Goal: Task Accomplishment & Management: Manage account settings

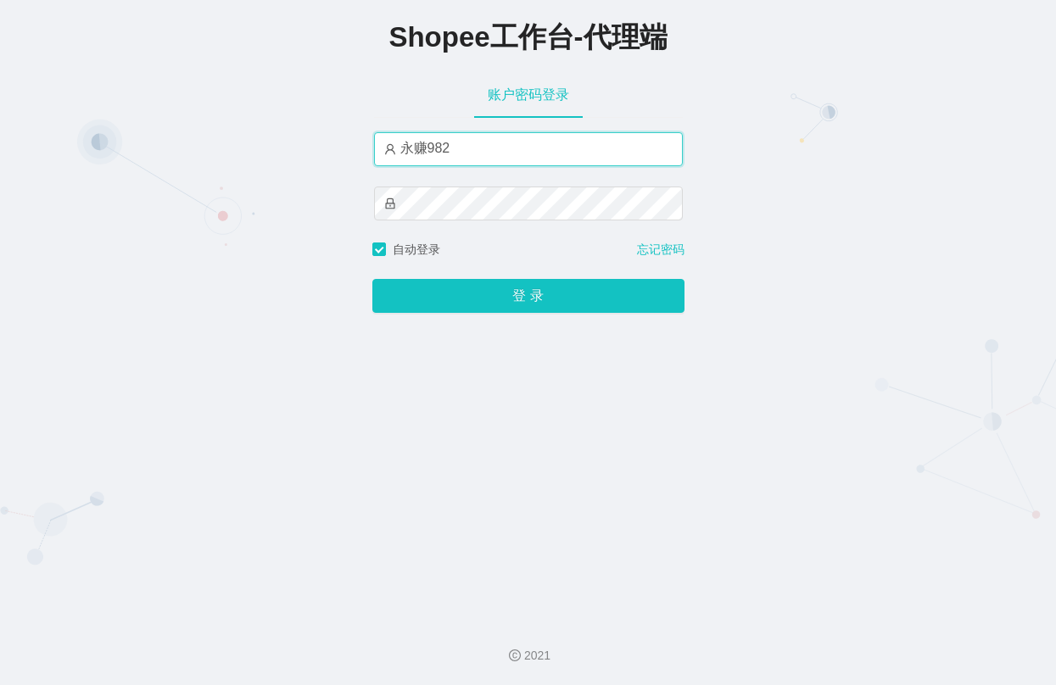
click at [511, 151] on input "永赚982" at bounding box center [528, 149] width 309 height 34
type input "永赚985"
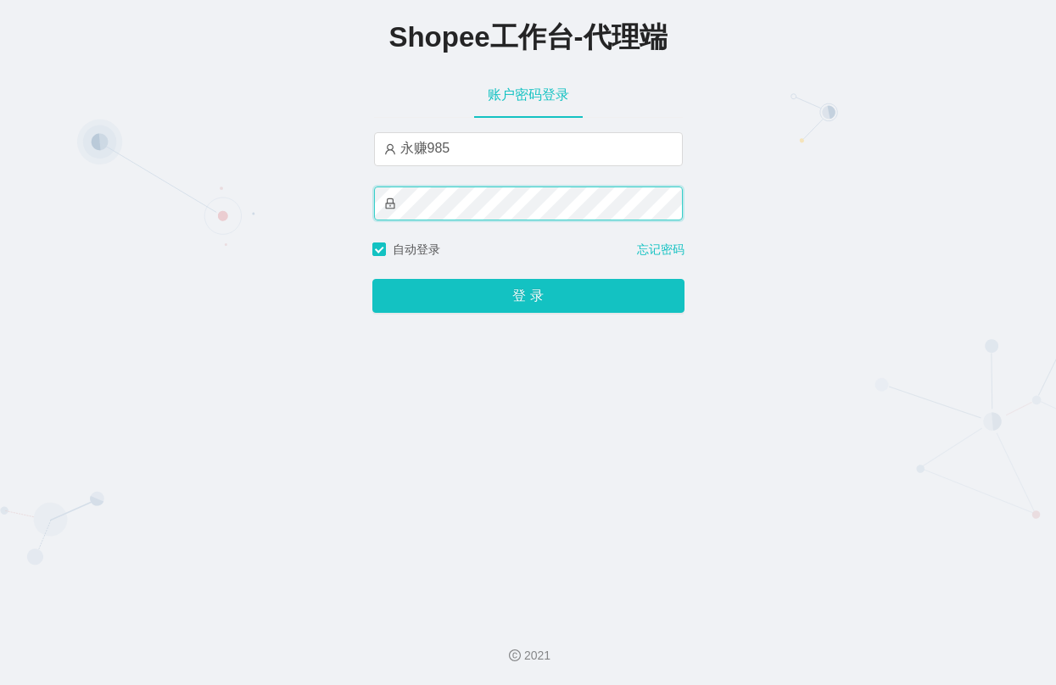
click at [372, 279] on button "登 录" at bounding box center [528, 296] width 312 height 34
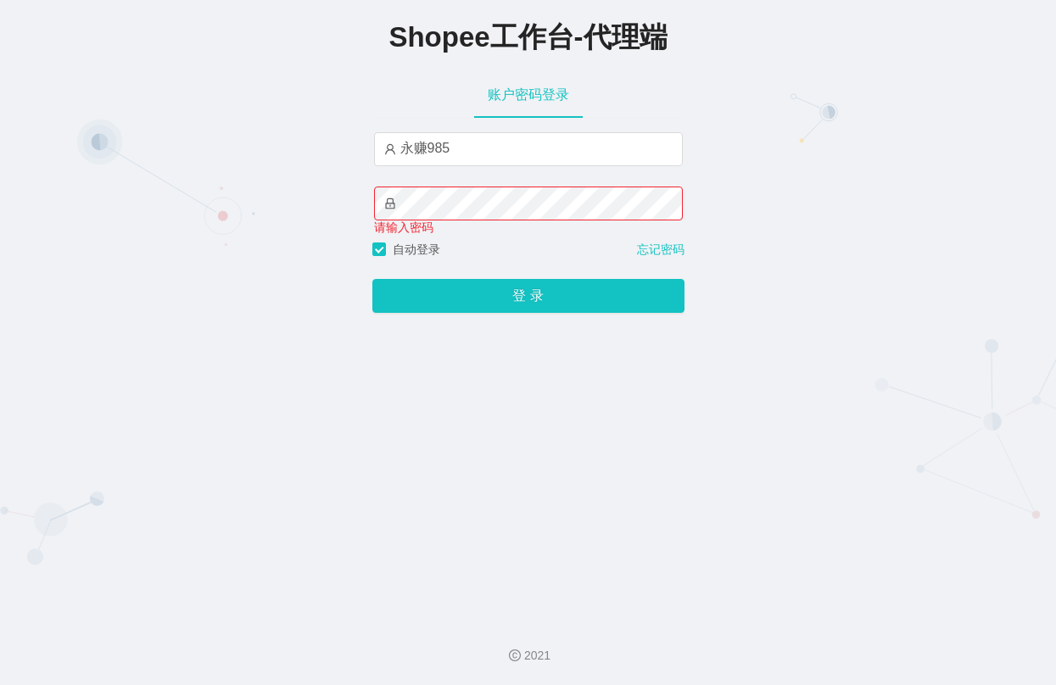
click at [465, 417] on div "Shopee工作台-代理端 账户密码登录 永赚985 请输入密码 自动登录 忘记密码 登 录" at bounding box center [528, 303] width 1056 height 606
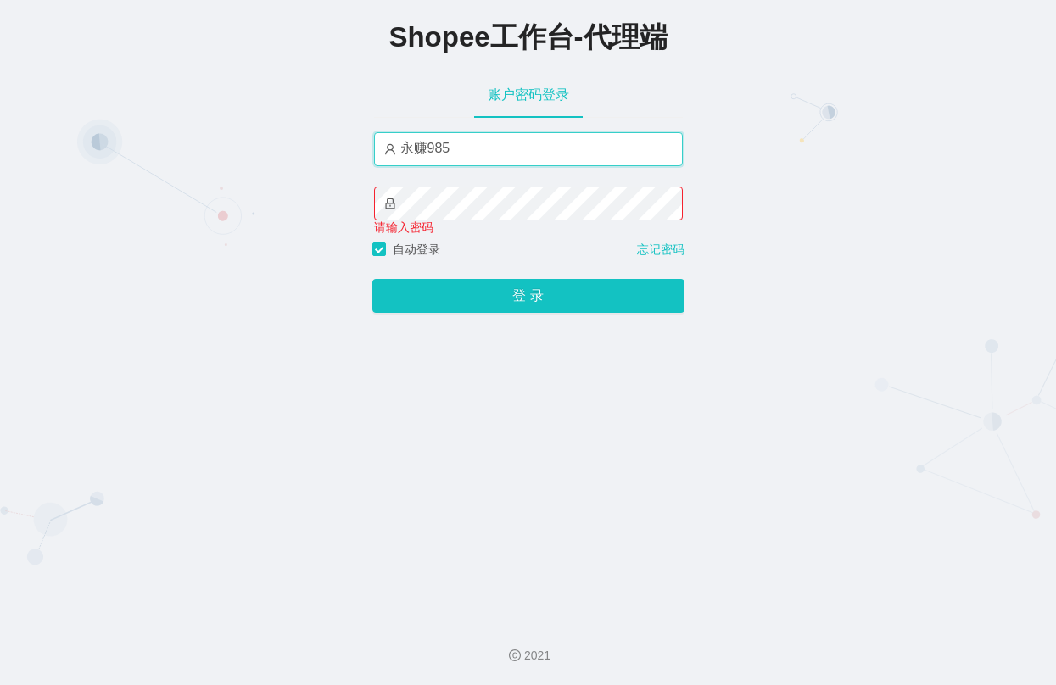
click at [511, 138] on input "永赚985" at bounding box center [528, 149] width 309 height 34
click at [510, 138] on input "永赚985" at bounding box center [528, 149] width 309 height 34
